Goal: Check status

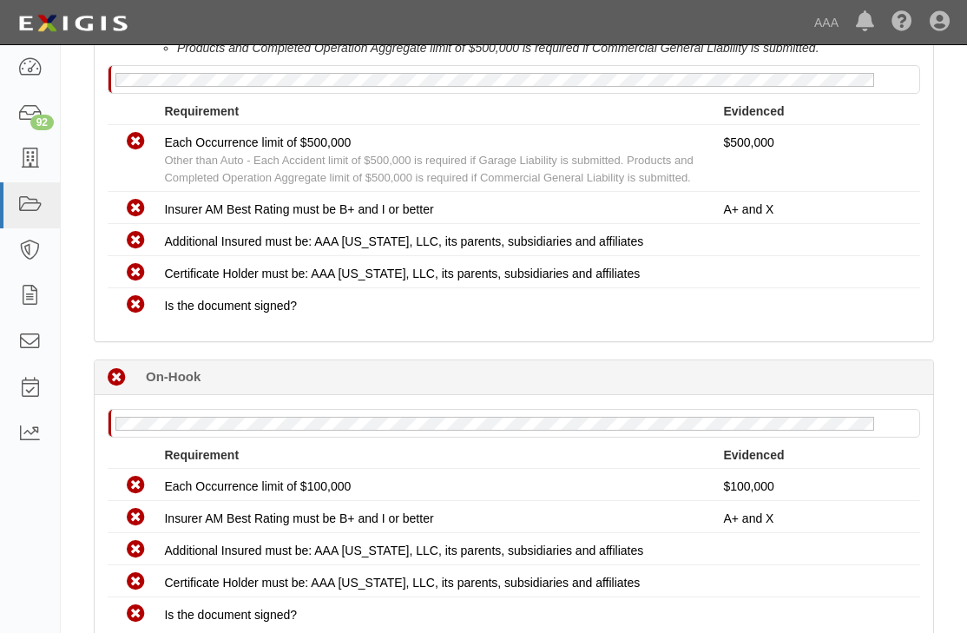
scroll to position [955, 0]
